Goal: Information Seeking & Learning: Learn about a topic

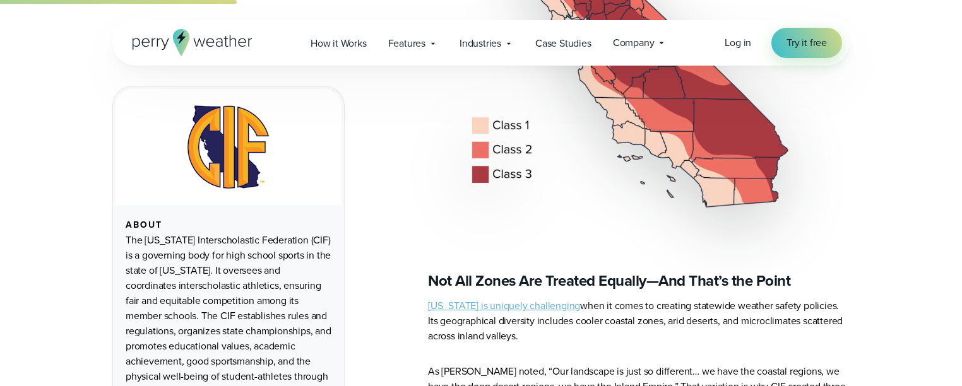
scroll to position [1179, 0]
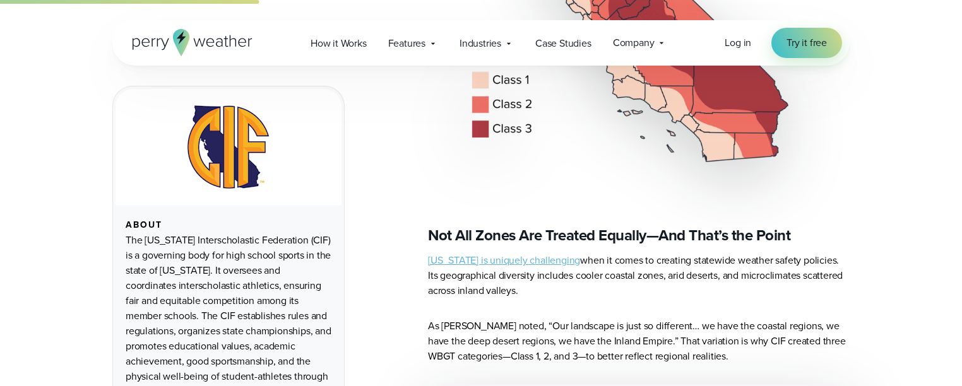
click at [528, 253] on link "California is uniquely challenging" at bounding box center [504, 260] width 152 height 15
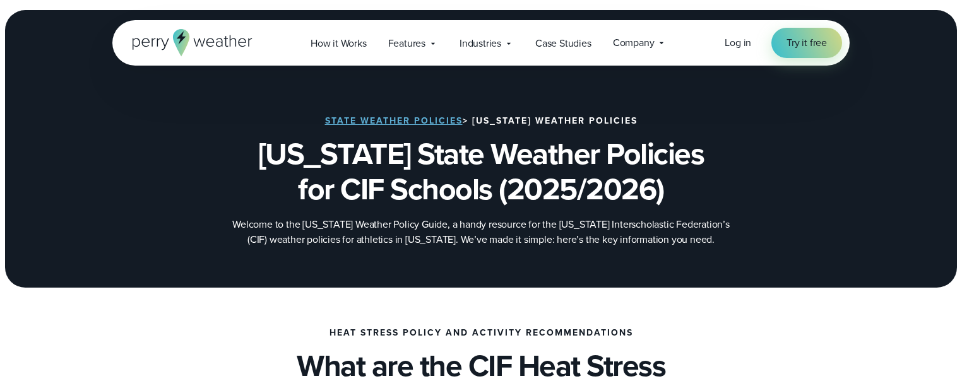
click at [434, 119] on link "State Weather Policies" at bounding box center [394, 120] width 138 height 13
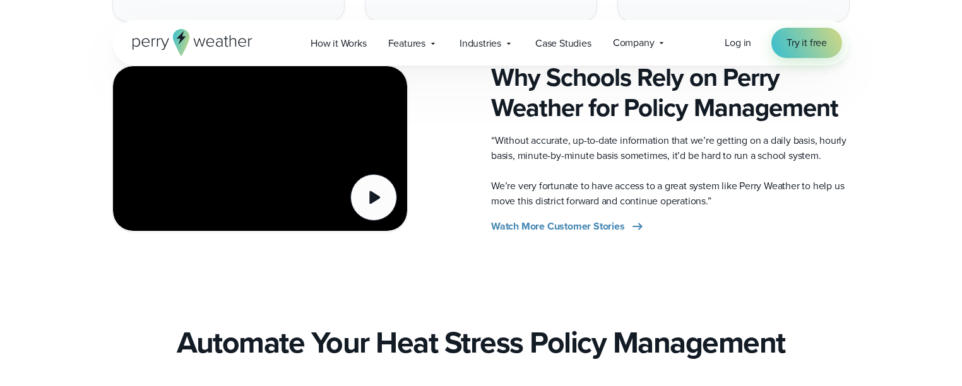
scroll to position [1548, 0]
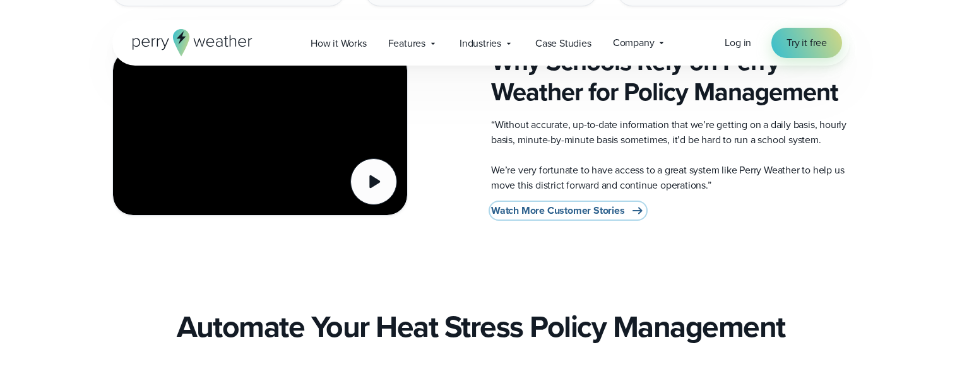
click at [596, 210] on span "Watch More Customer Stories" at bounding box center [558, 210] width 134 height 15
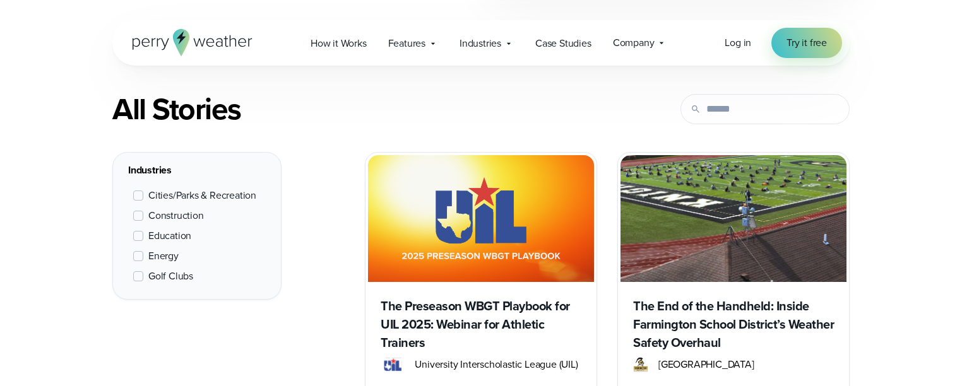
scroll to position [495, 0]
